Goal: Task Accomplishment & Management: Complete application form

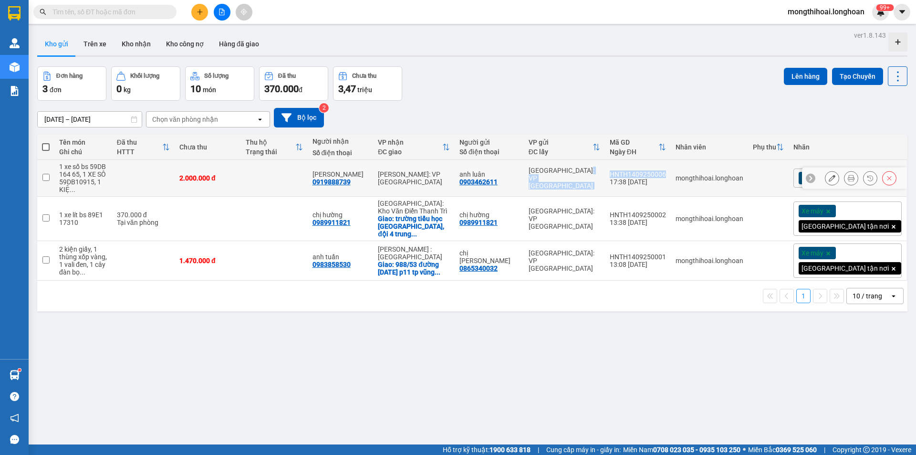
drag, startPoint x: 650, startPoint y: 167, endPoint x: 709, endPoint y: 172, distance: 59.4
click at [709, 172] on tr "1 xe số bs 59DB 164 65, 1 XE SÔ 59DB10915, 1 KIỆ ... 2.000.000 đ [PERSON_NAME] …" at bounding box center [472, 178] width 870 height 37
checkbox input "true"
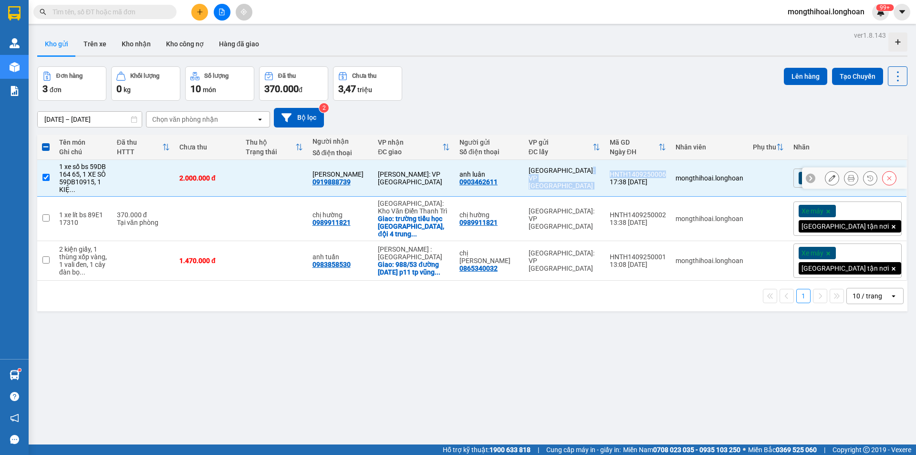
copy tr "[GEOGRAPHIC_DATA]: VP Tây Hồ HNTH1409250006"
click at [848, 175] on icon at bounding box center [851, 178] width 7 height 7
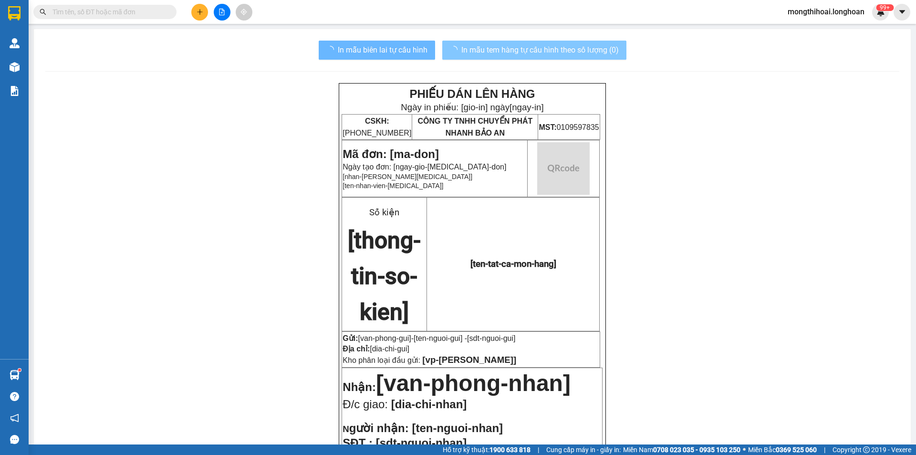
click at [579, 48] on span "In mẫu tem hàng tự cấu hình theo số lượng (0)" at bounding box center [539, 50] width 157 height 12
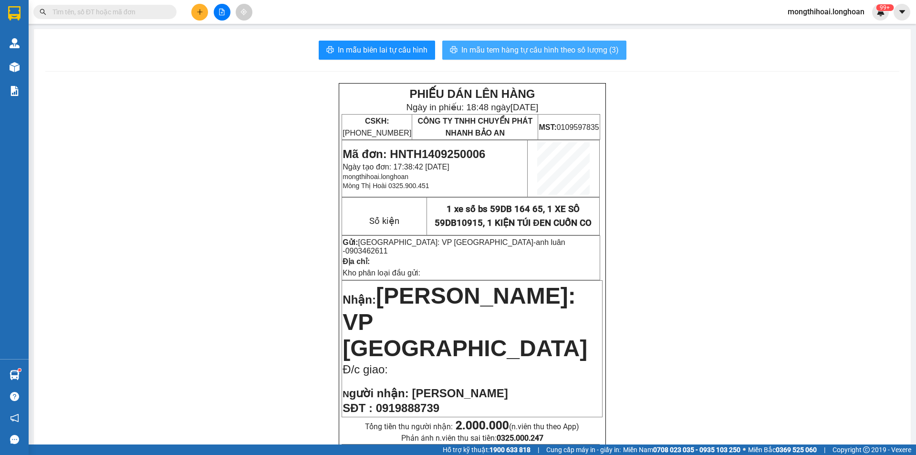
click at [585, 51] on span "In mẫu tem hàng tự cấu hình theo số lượng (3)" at bounding box center [539, 50] width 157 height 12
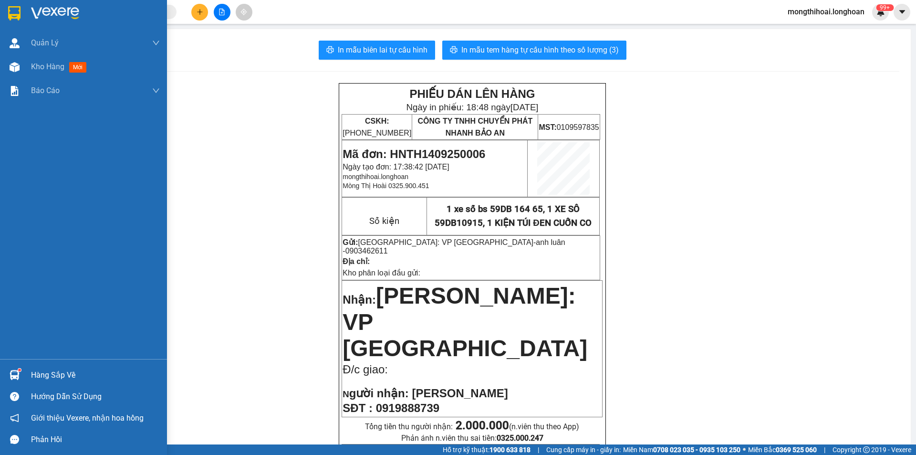
click at [1, 4] on div at bounding box center [83, 15] width 167 height 31
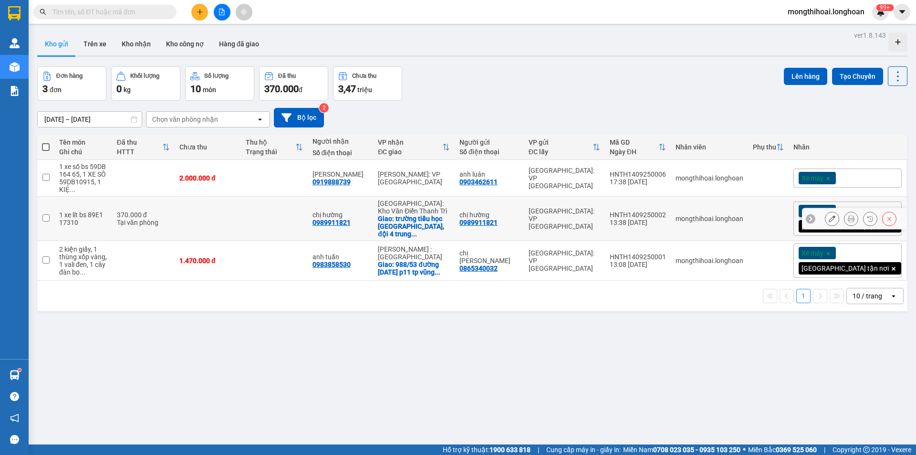
click at [845, 210] on button at bounding box center [851, 218] width 13 height 17
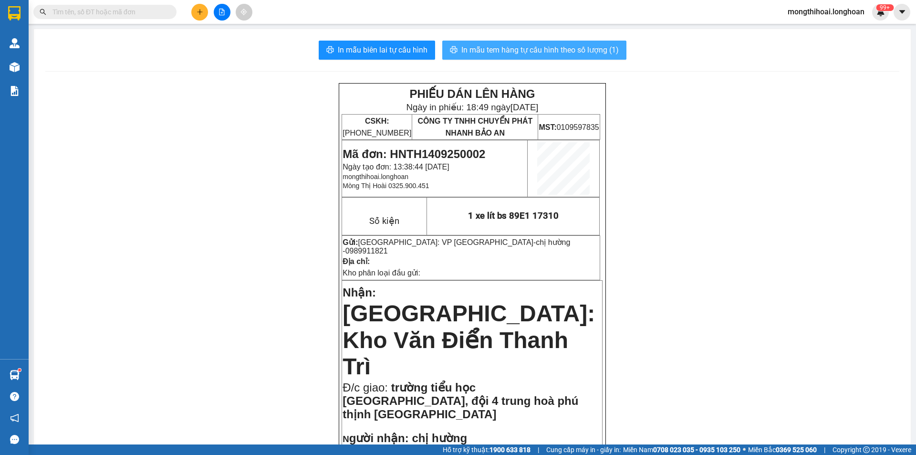
click at [584, 47] on span "In mẫu tem hàng tự cấu hình theo số lượng (1)" at bounding box center [539, 50] width 157 height 12
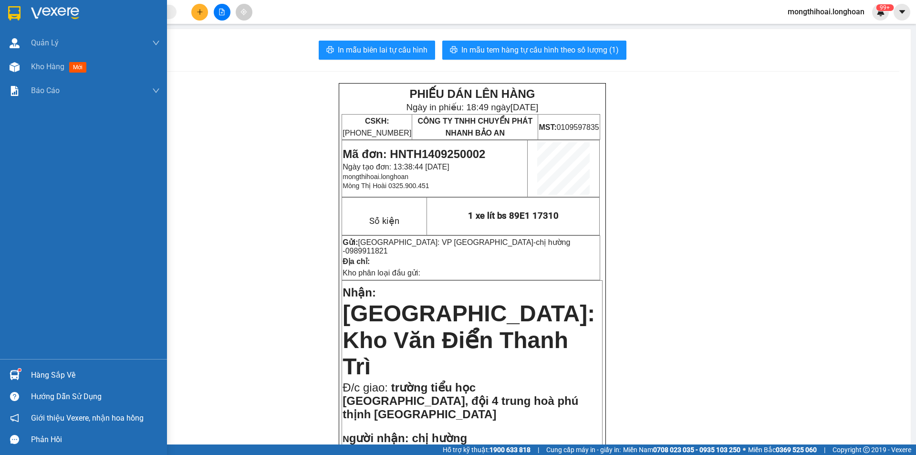
click at [11, 11] on img at bounding box center [14, 13] width 12 height 14
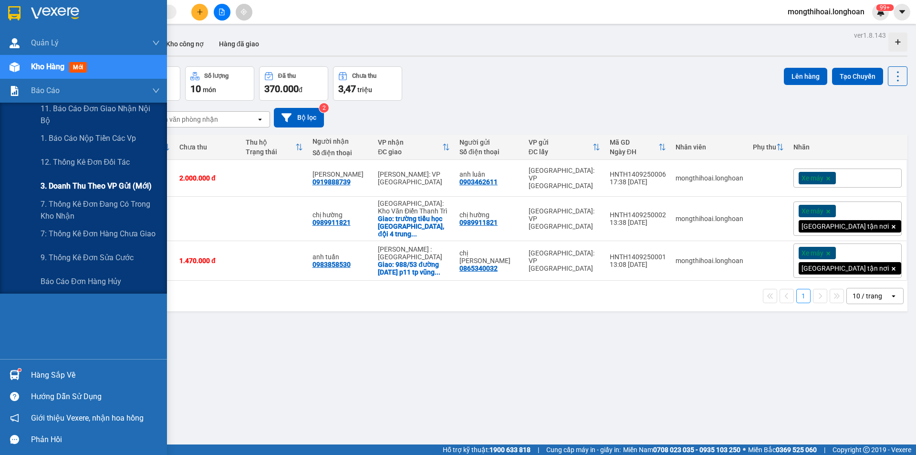
click at [127, 183] on span "3. Doanh Thu theo VP Gửi (mới)" at bounding box center [96, 186] width 111 height 12
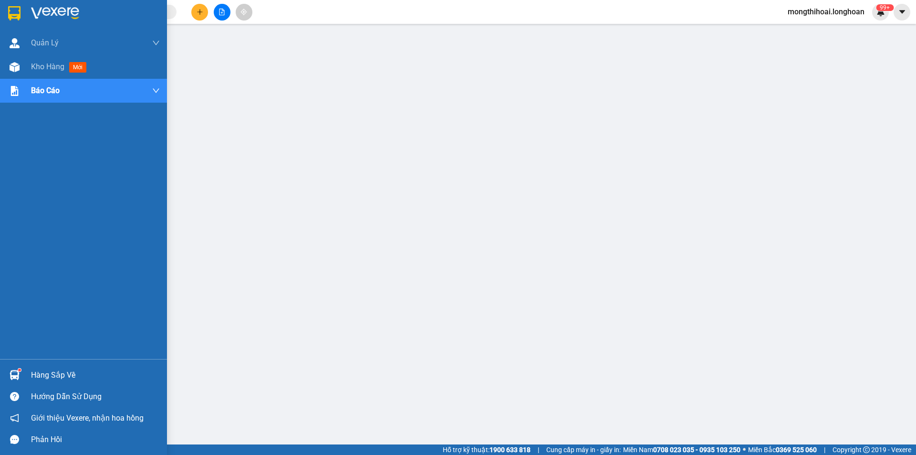
click at [3, 19] on div at bounding box center [83, 15] width 167 height 31
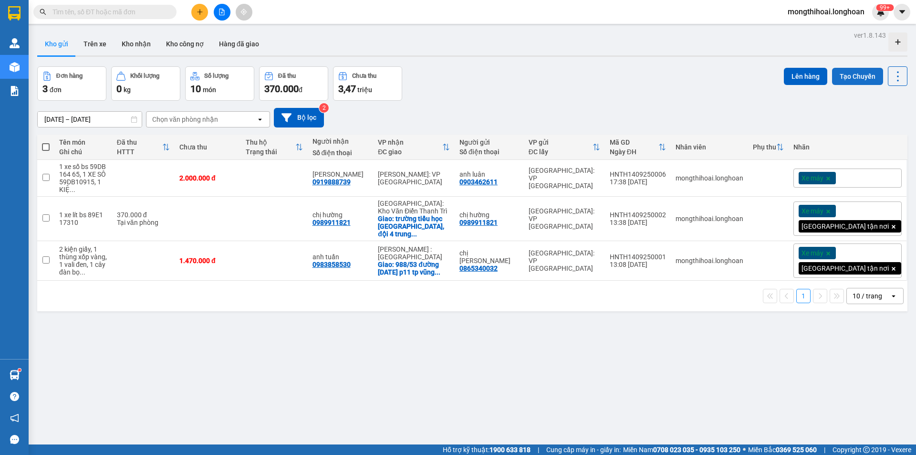
click at [856, 77] on button "Tạo Chuyến" at bounding box center [857, 76] width 51 height 17
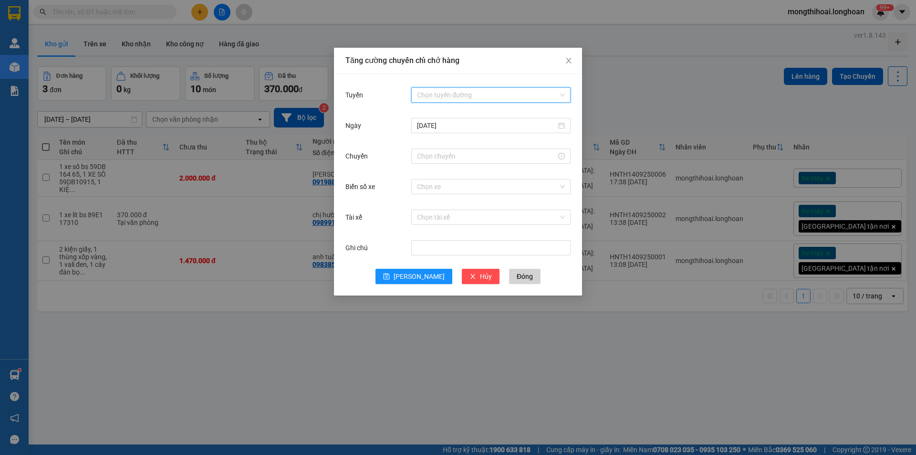
click at [465, 88] on input "Tuyến" at bounding box center [487, 95] width 141 height 14
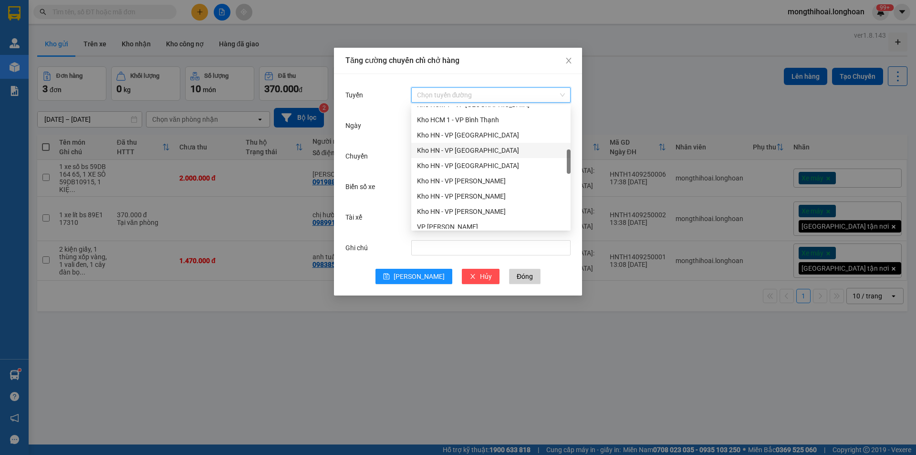
scroll to position [477, 0]
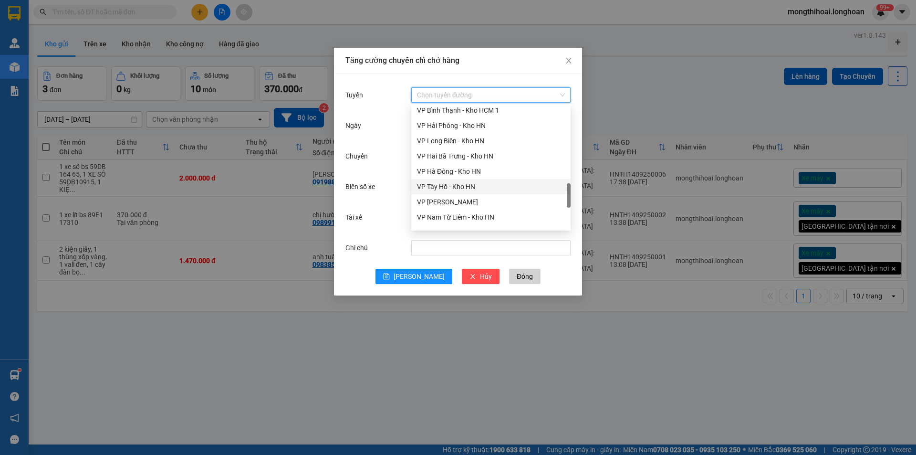
click at [442, 188] on div "VP Tây Hồ - Kho HN" at bounding box center [491, 186] width 148 height 10
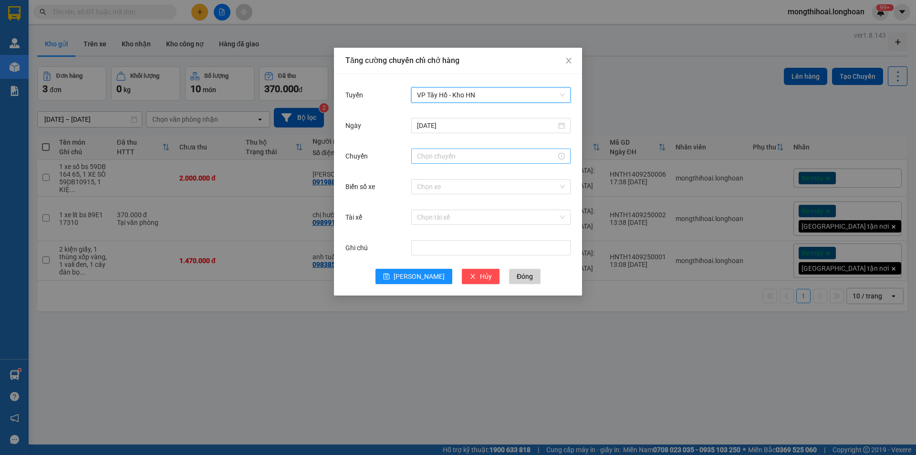
click at [438, 157] on input "Chuyến" at bounding box center [486, 156] width 139 height 10
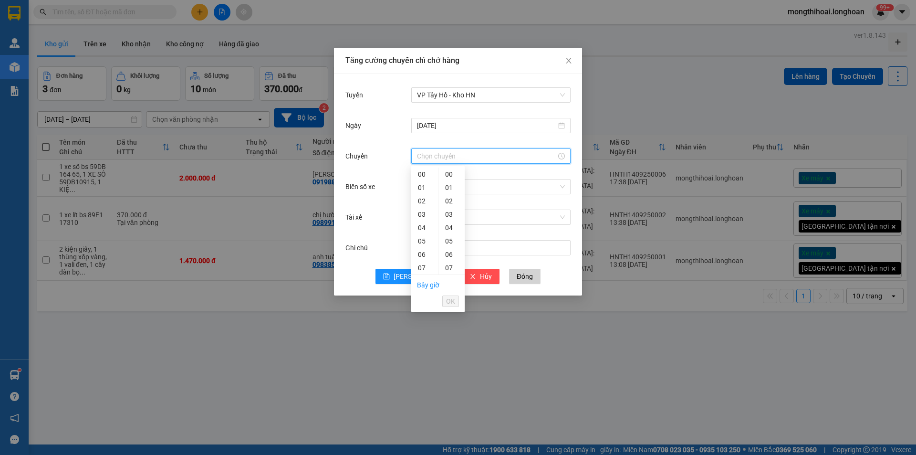
scroll to position [143, 0]
click at [420, 240] on div "19" at bounding box center [424, 236] width 27 height 13
click at [450, 230] on div "15" at bounding box center [451, 231] width 26 height 13
type input "19:15"
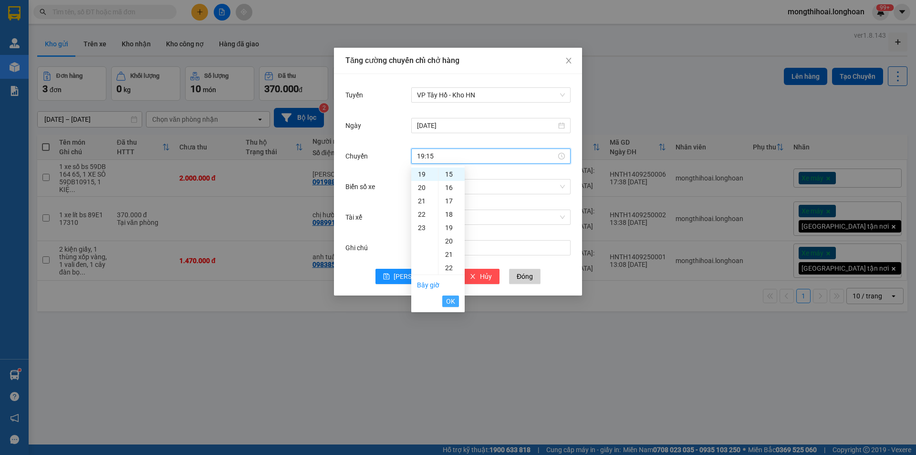
click at [448, 304] on span "OK" at bounding box center [450, 301] width 9 height 10
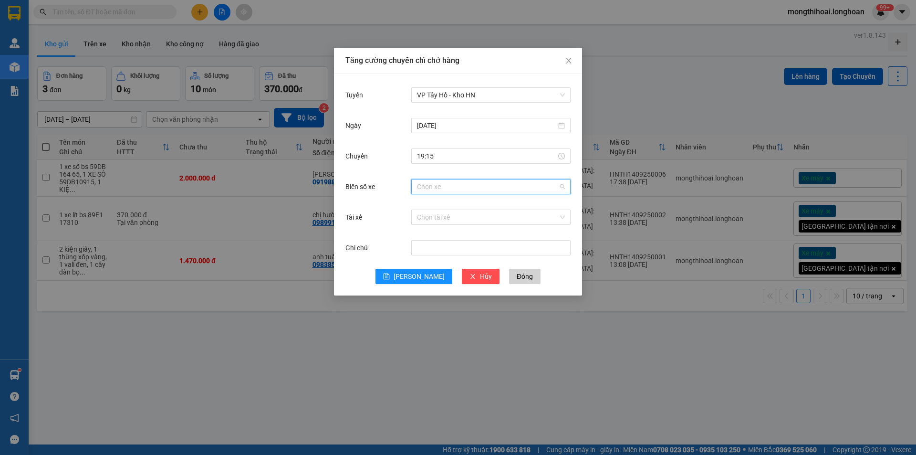
click at [456, 192] on input "Biển số xe" at bounding box center [487, 186] width 141 height 14
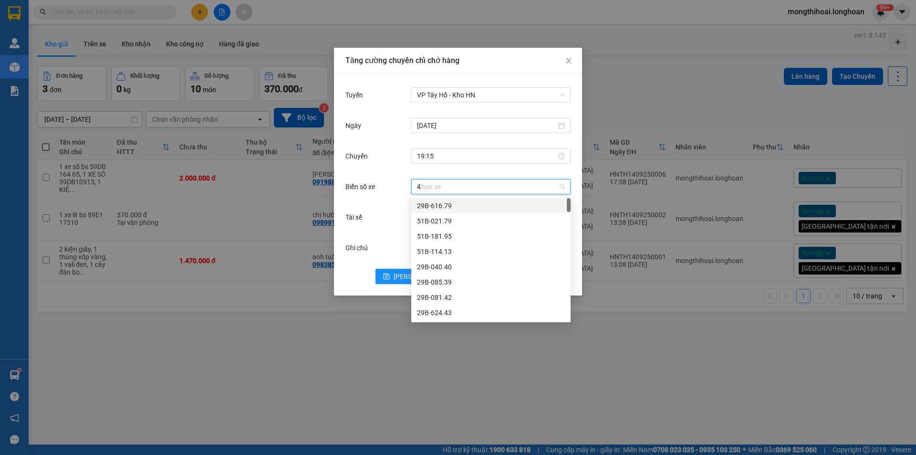
type input "45"
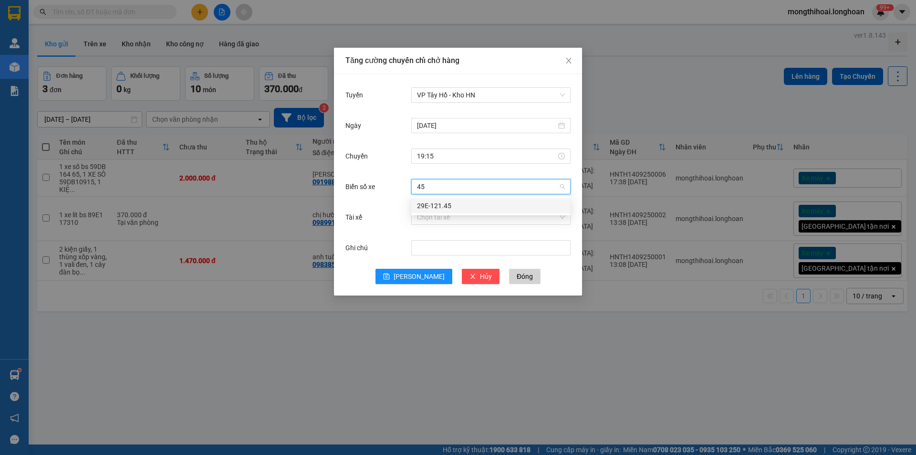
click at [450, 204] on div "29E-121.45" at bounding box center [491, 205] width 148 height 10
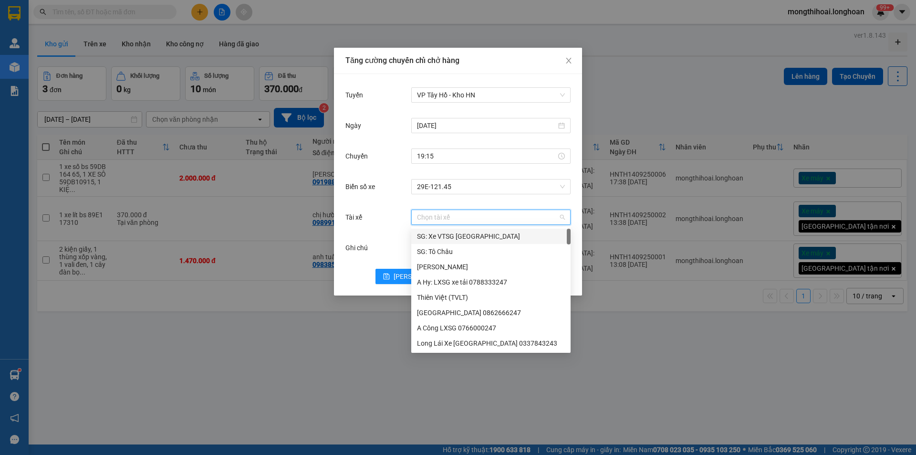
click at [457, 214] on input "Tài xế" at bounding box center [487, 217] width 141 height 14
type input "thu"
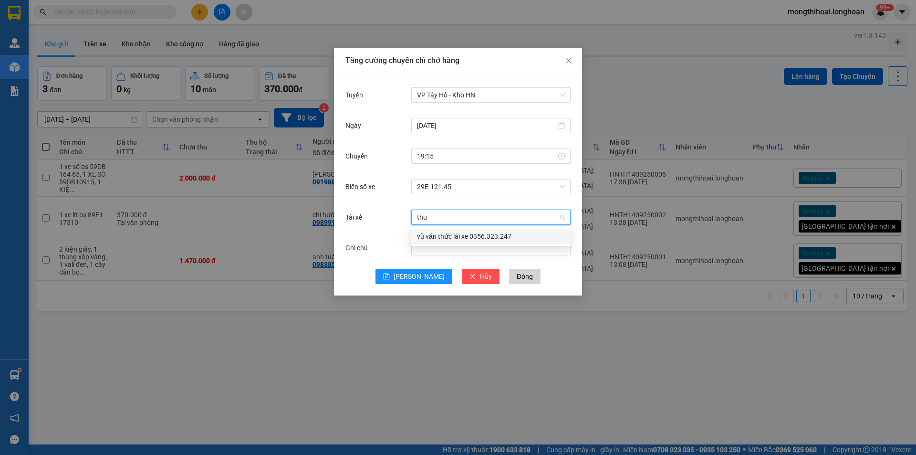
click at [445, 232] on div "vũ văn thức lái xe 0356.323.247" at bounding box center [491, 236] width 148 height 10
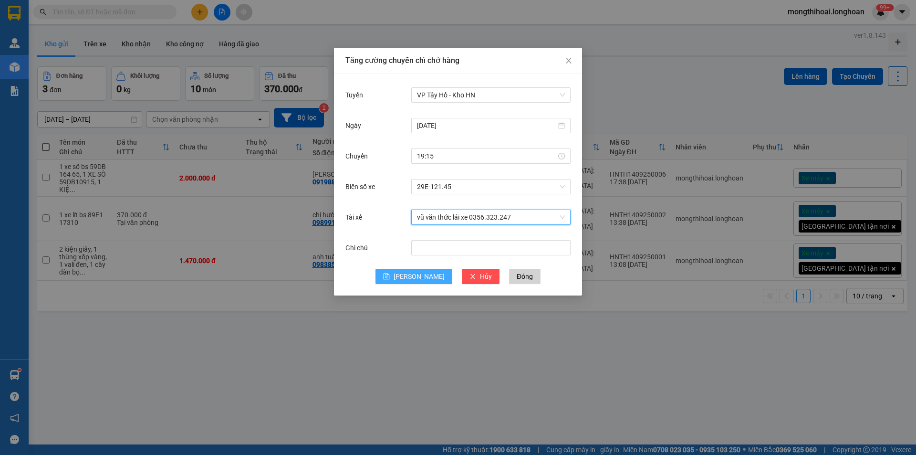
click at [422, 275] on span "[PERSON_NAME]" at bounding box center [419, 276] width 51 height 10
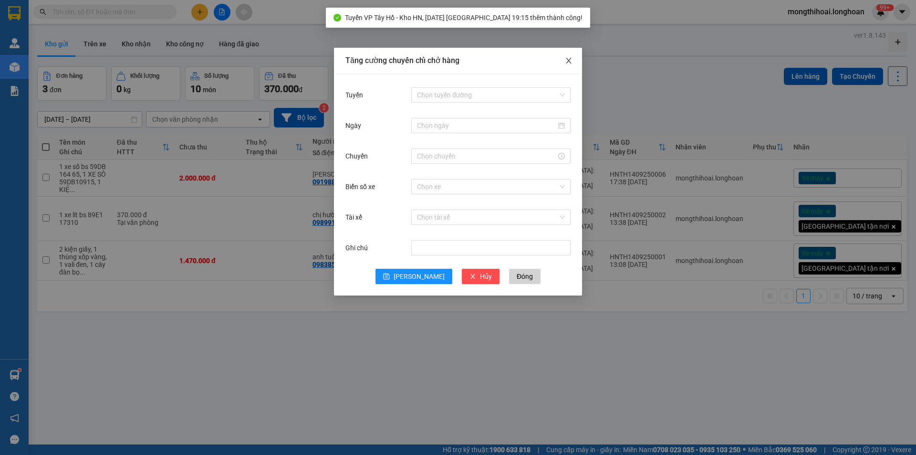
click at [565, 61] on icon "close" at bounding box center [569, 61] width 8 height 8
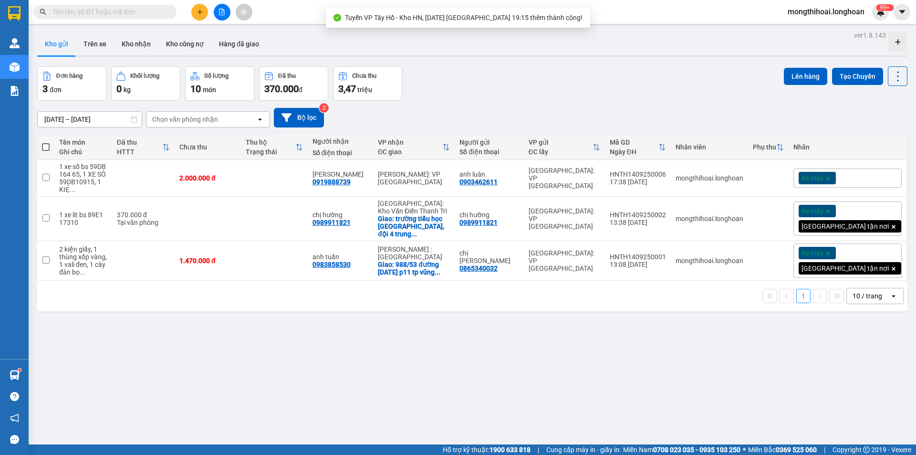
drag, startPoint x: 46, startPoint y: 146, endPoint x: 134, endPoint y: 145, distance: 87.8
click at [47, 146] on span at bounding box center [46, 147] width 8 height 8
click at [46, 142] on input "checkbox" at bounding box center [46, 142] width 0 height 0
checkbox input "true"
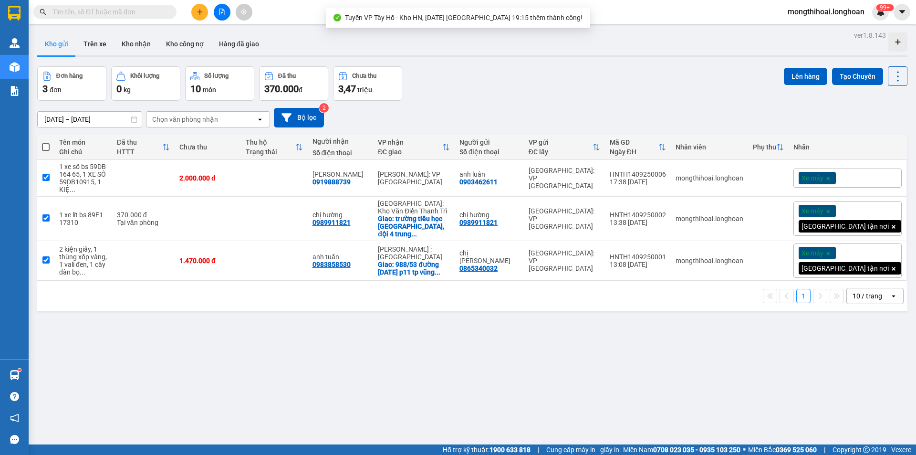
checkbox input "true"
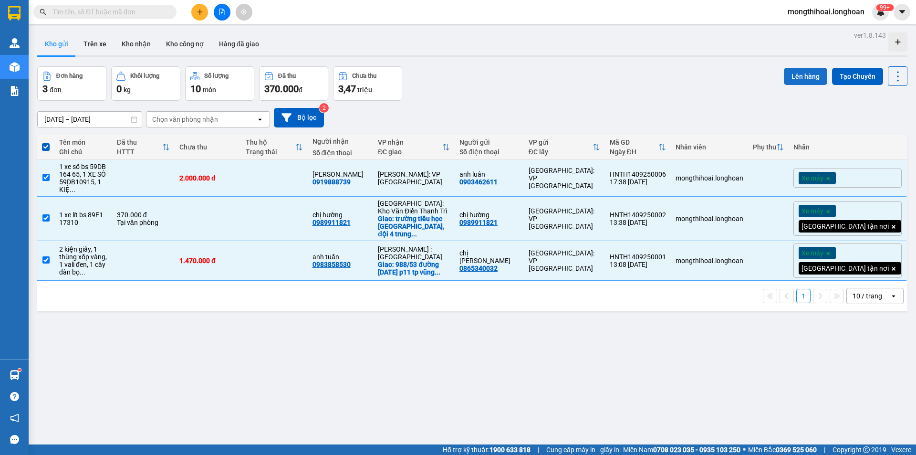
click at [798, 78] on button "Lên hàng" at bounding box center [805, 76] width 43 height 17
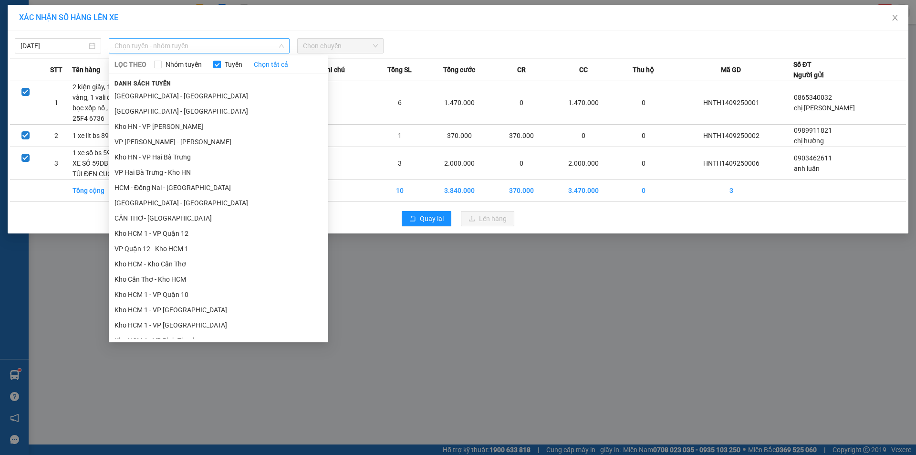
click at [234, 47] on span "Chọn tuyến - nhóm tuyến" at bounding box center [199, 46] width 169 height 14
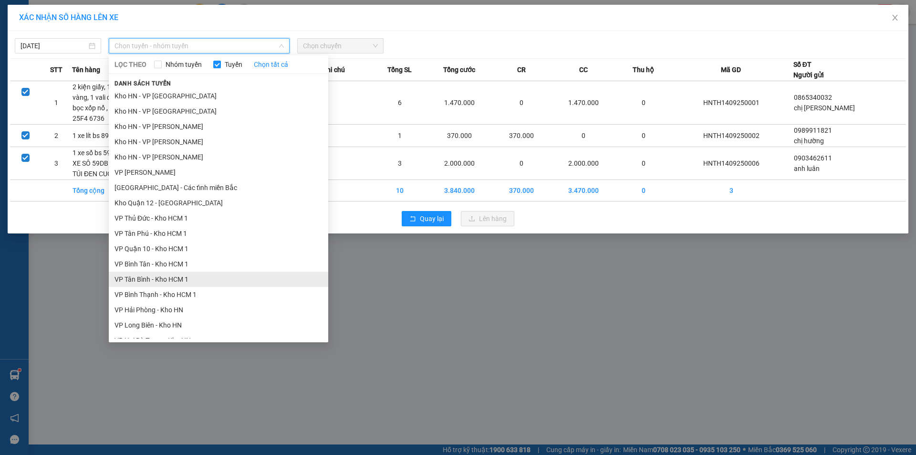
scroll to position [323, 0]
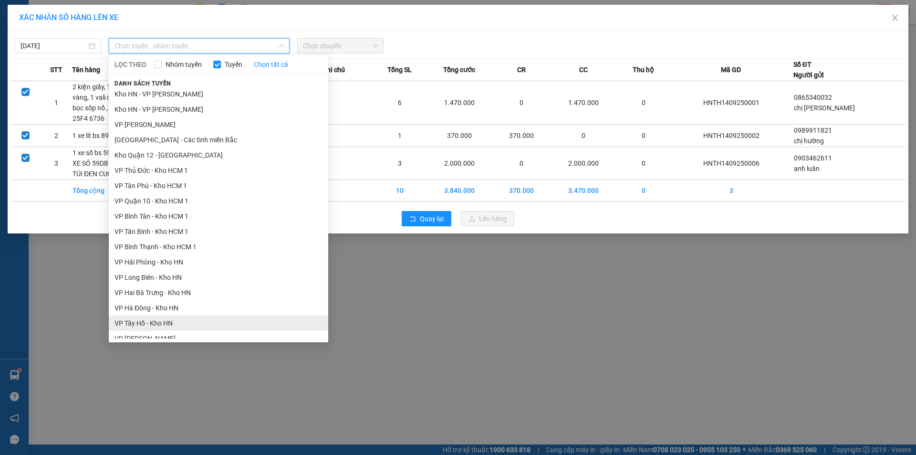
click at [140, 322] on li "VP Tây Hồ - Kho HN" at bounding box center [218, 322] width 219 height 15
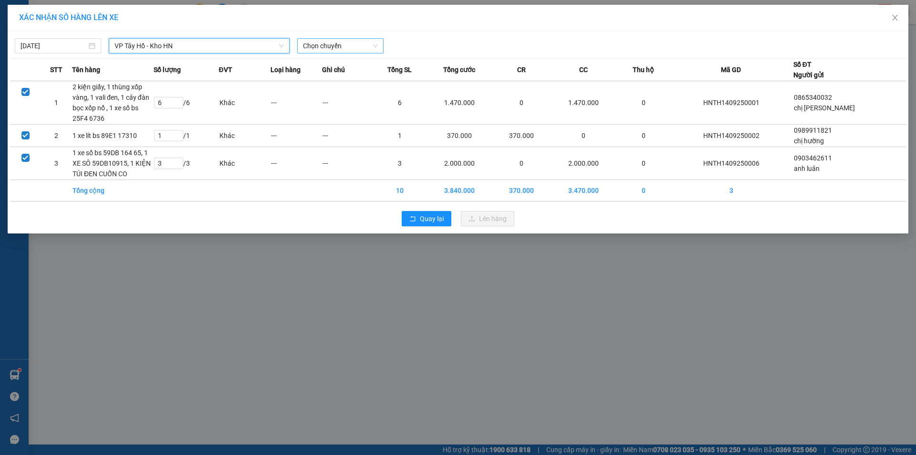
click at [366, 48] on span "Chọn chuyến" at bounding box center [340, 46] width 75 height 14
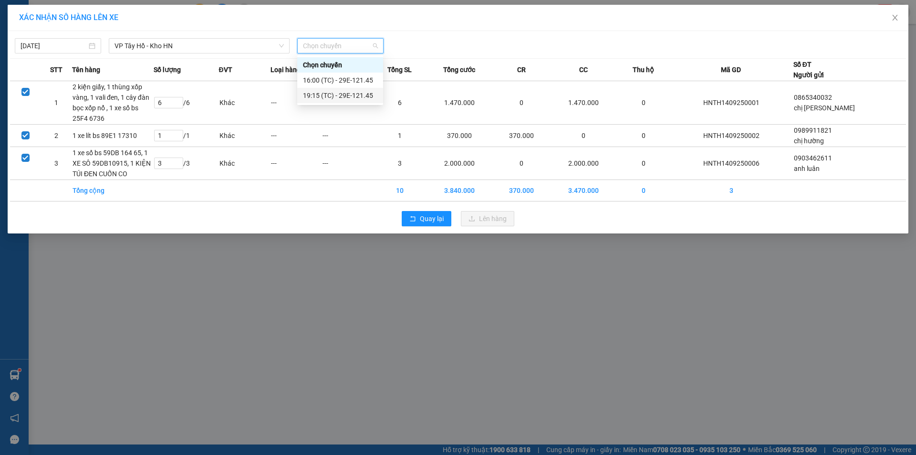
click at [331, 94] on div "19:15 (TC) - 29E-121.45" at bounding box center [340, 95] width 74 height 10
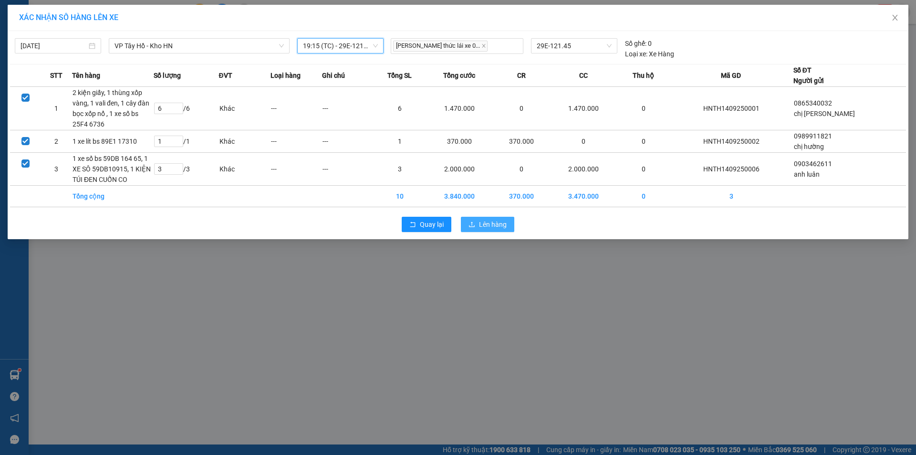
click at [490, 222] on span "Lên hàng" at bounding box center [493, 224] width 28 height 10
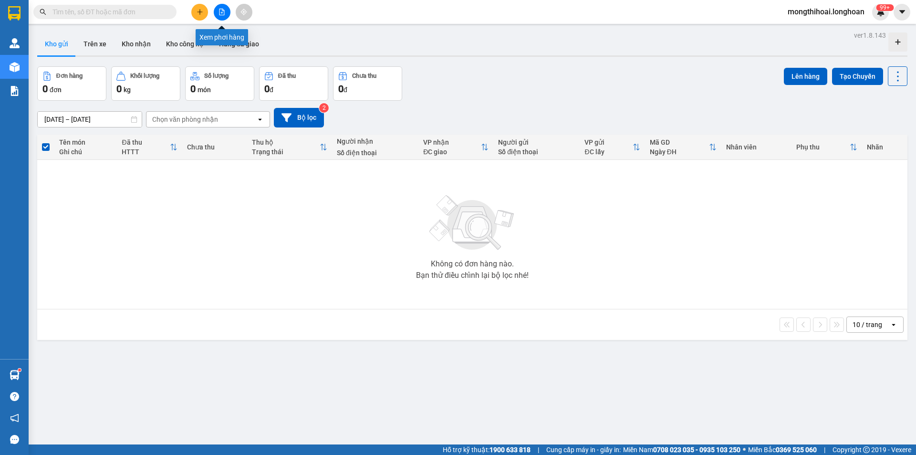
click at [227, 16] on button at bounding box center [222, 12] width 17 height 17
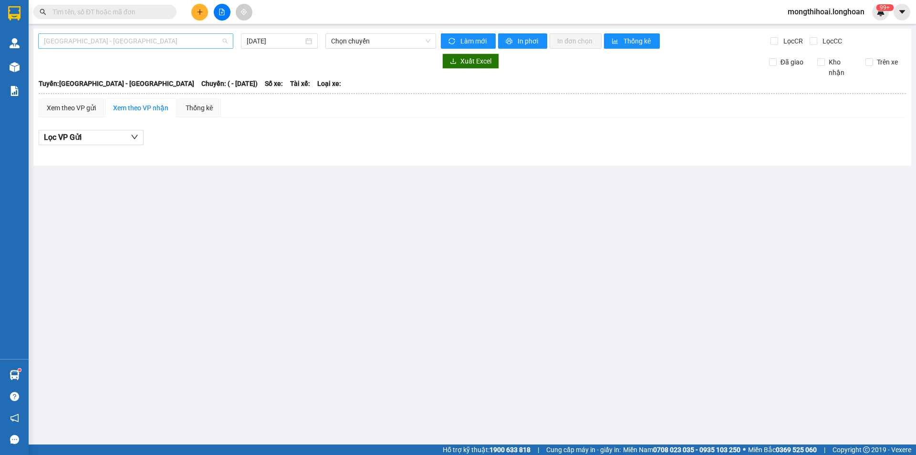
click at [181, 43] on span "[GEOGRAPHIC_DATA] - [GEOGRAPHIC_DATA]" at bounding box center [136, 41] width 184 height 14
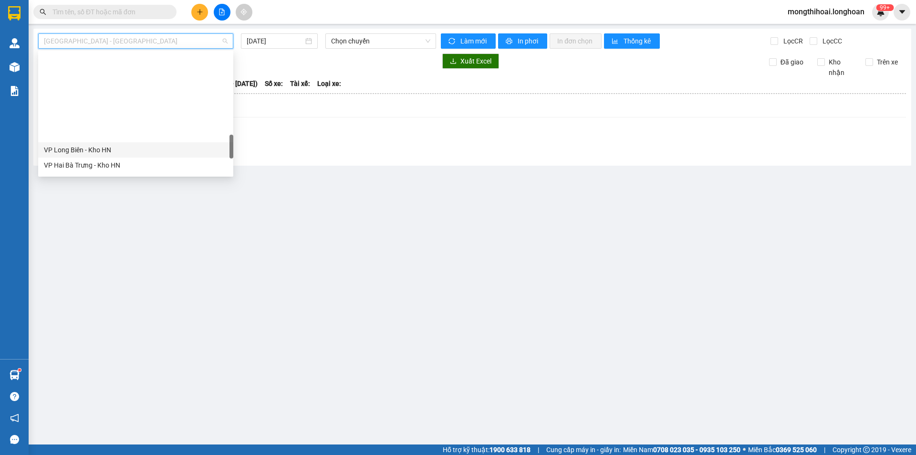
scroll to position [525, 0]
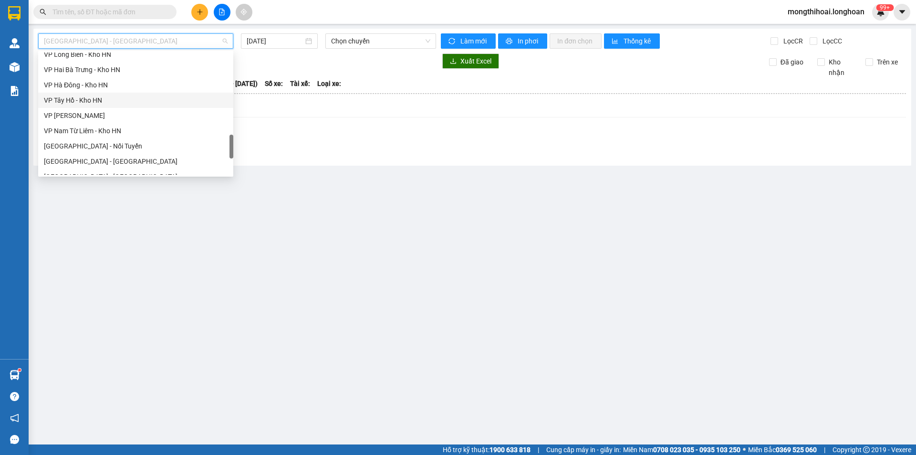
click at [73, 101] on div "VP Tây Hồ - Kho HN" at bounding box center [136, 100] width 184 height 10
type input "[DATE]"
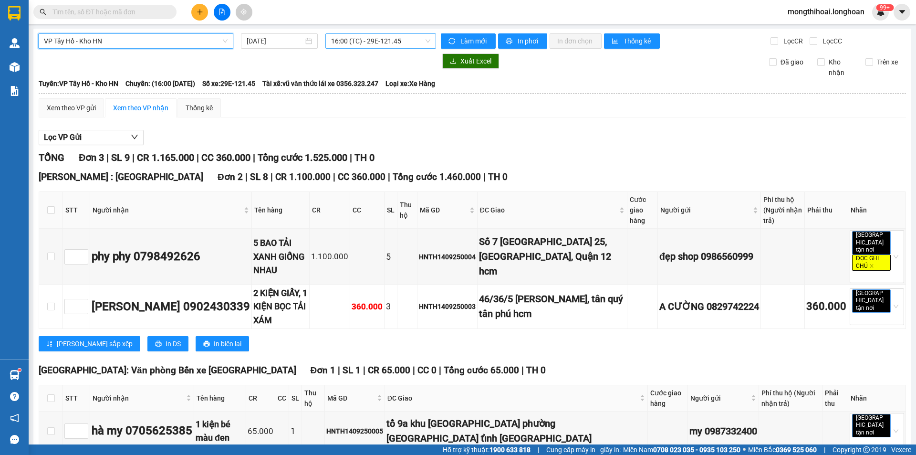
click at [407, 39] on span "16:00 (TC) - 29E-121.45" at bounding box center [380, 41] width 99 height 14
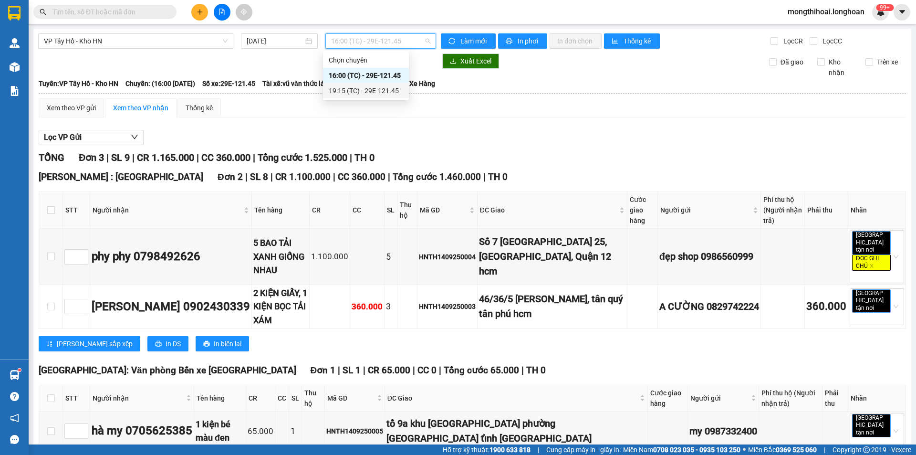
click at [346, 87] on div "19:15 (TC) - 29E-121.45" at bounding box center [366, 90] width 74 height 10
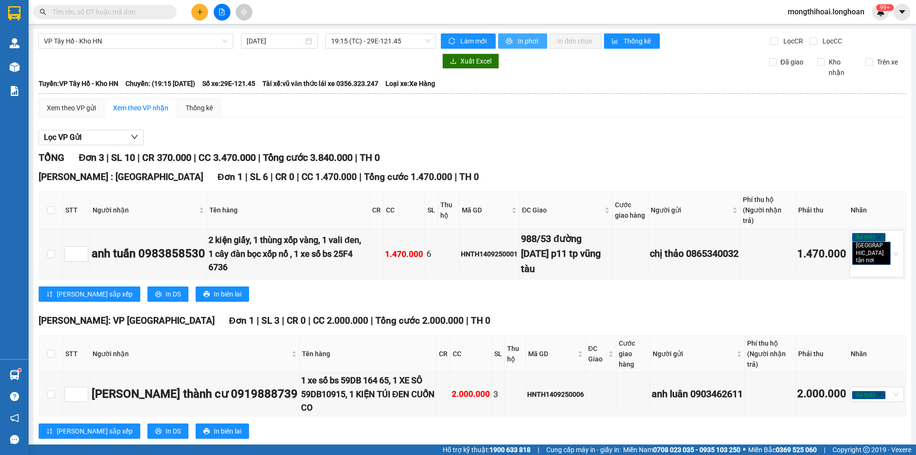
click at [520, 40] on span "In phơi" at bounding box center [529, 41] width 22 height 10
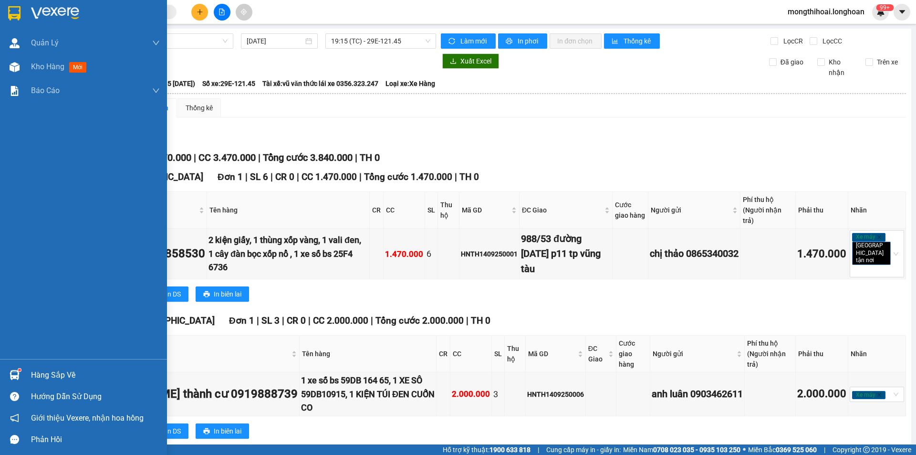
drag, startPoint x: 0, startPoint y: 16, endPoint x: 23, endPoint y: 4, distance: 25.6
click at [1, 15] on div at bounding box center [83, 15] width 167 height 31
